Goal: Find specific page/section: Find specific page/section

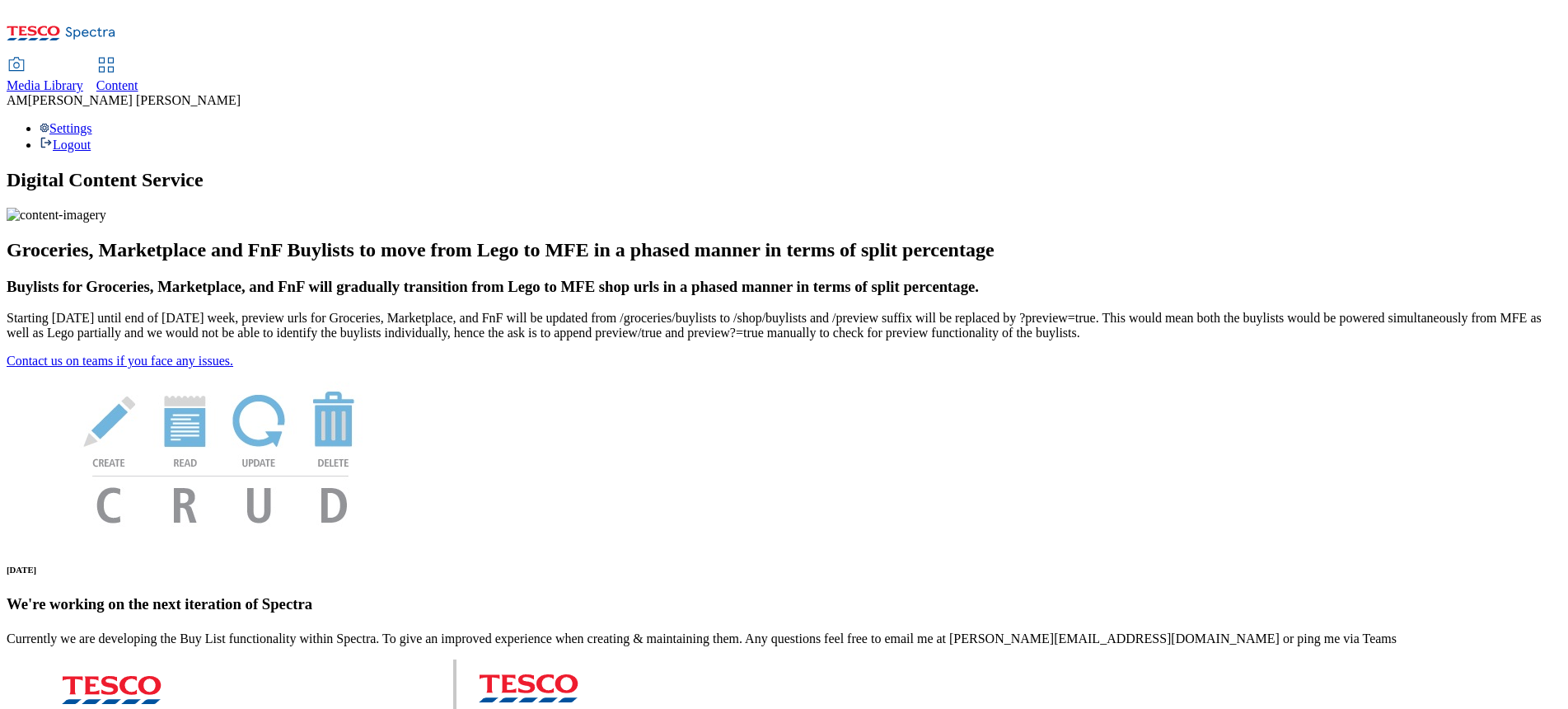
click at [116, 55] on icon at bounding box center [106, 64] width 20 height 20
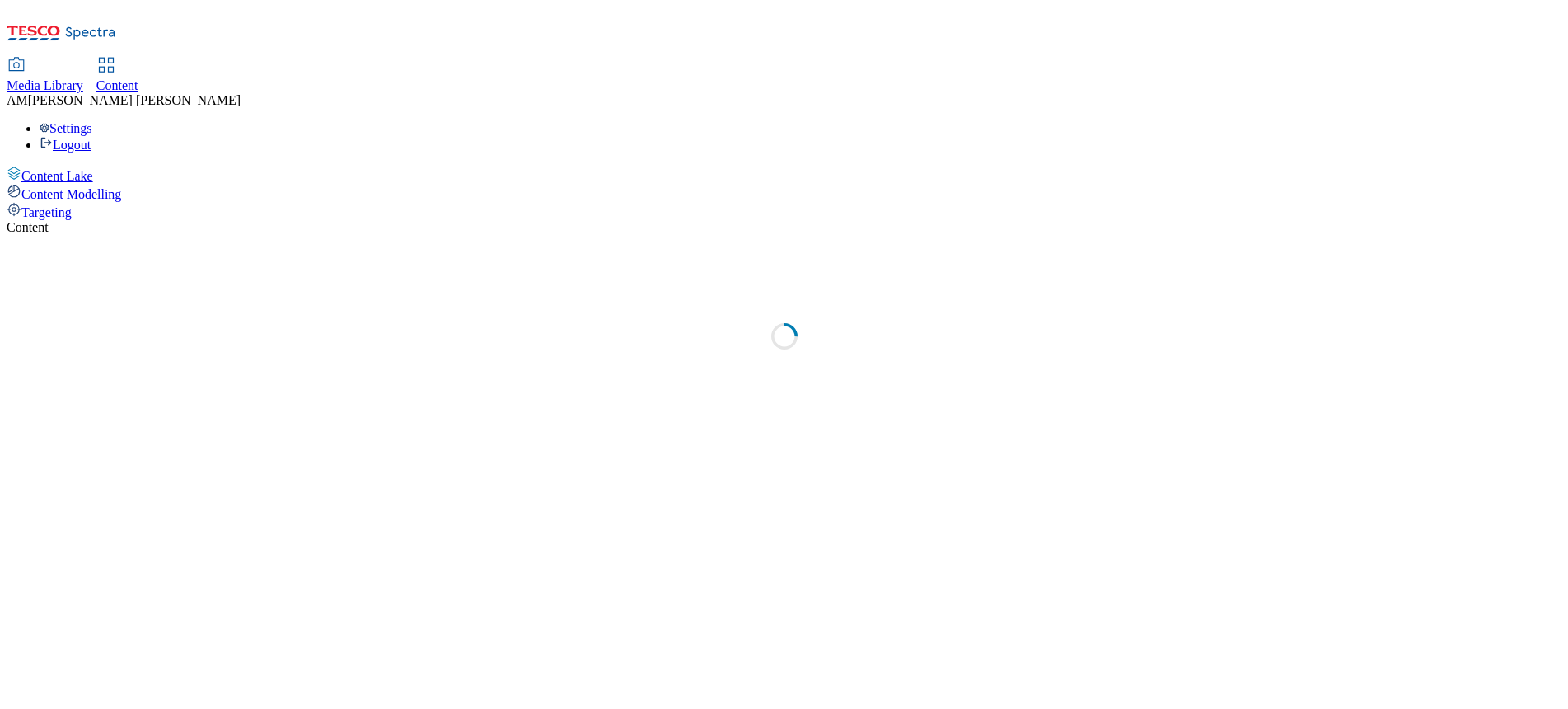
select select "ghs-uk"
